Goal: Task Accomplishment & Management: Use online tool/utility

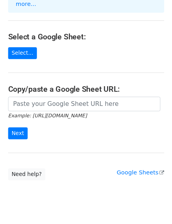
scroll to position [76, 0]
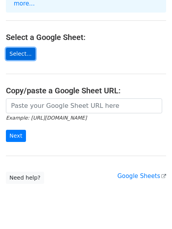
click at [18, 48] on link "Select..." at bounding box center [20, 54] width 29 height 12
click at [17, 48] on link "Select..." at bounding box center [20, 54] width 29 height 12
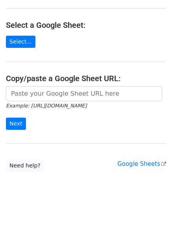
scroll to position [85, 0]
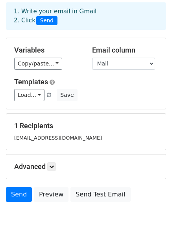
scroll to position [75, 0]
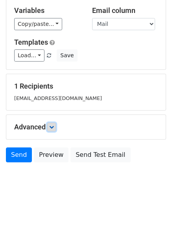
click at [53, 131] on link at bounding box center [51, 127] width 9 height 9
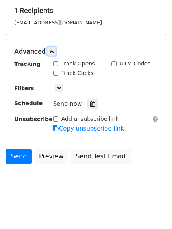
scroll to position [152, 0]
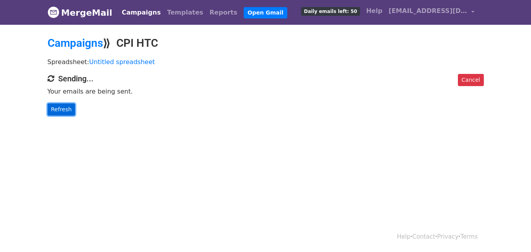
click at [64, 112] on link "Refresh" at bounding box center [62, 109] width 28 height 12
click at [64, 111] on link "Refresh" at bounding box center [62, 109] width 28 height 12
click at [64, 110] on link "Refresh" at bounding box center [62, 109] width 28 height 12
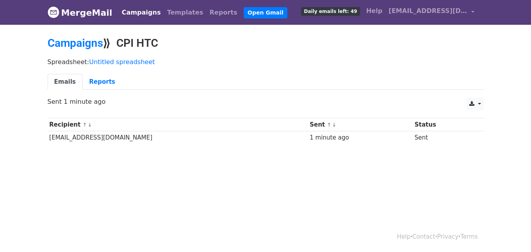
scroll to position [1, 0]
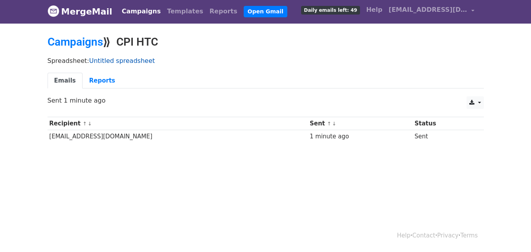
click at [113, 60] on link "Untitled spreadsheet" at bounding box center [122, 60] width 66 height 7
click at [474, 106] on link at bounding box center [474, 102] width 17 height 13
click at [106, 84] on link "Reports" at bounding box center [101, 81] width 39 height 16
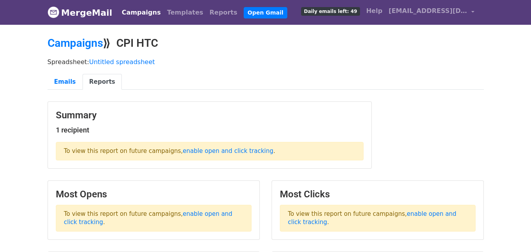
click at [141, 16] on link "Campaigns" at bounding box center [141, 13] width 45 height 16
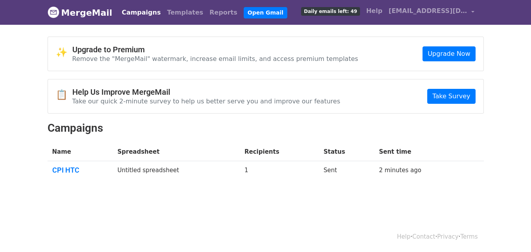
click at [72, 10] on link "MergeMail" at bounding box center [80, 12] width 65 height 16
click at [135, 12] on link "Campaigns" at bounding box center [141, 13] width 45 height 16
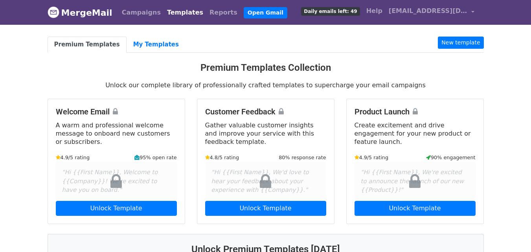
click at [177, 12] on link "Templates" at bounding box center [185, 13] width 42 height 16
click at [206, 13] on link "Reports" at bounding box center [223, 13] width 34 height 16
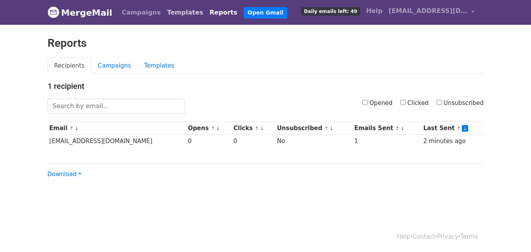
click at [176, 14] on link "Templates" at bounding box center [185, 13] width 42 height 16
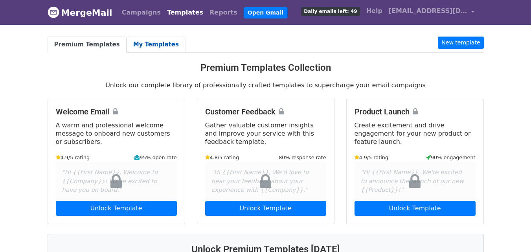
click at [142, 49] on link "My Templates" at bounding box center [155, 45] width 59 height 16
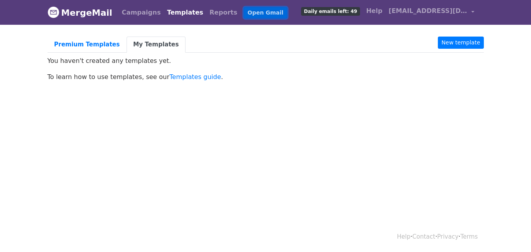
click at [249, 15] on link "Open Gmail" at bounding box center [266, 12] width 44 height 11
